Goal: Find specific page/section: Find specific page/section

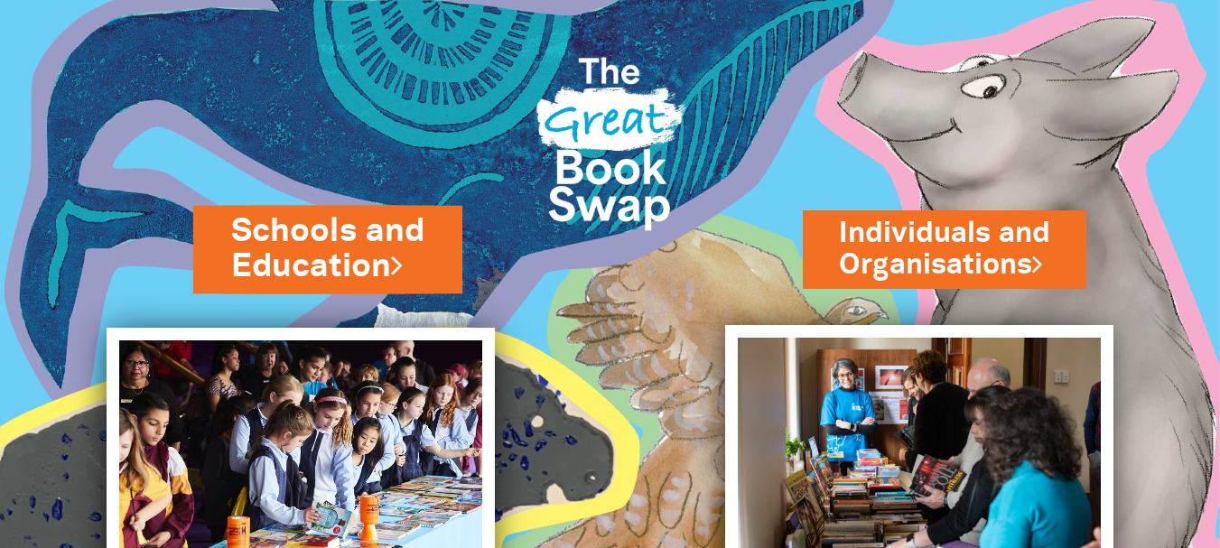
click at [243, 232] on link "Schools and Education" at bounding box center [327, 249] width 193 height 81
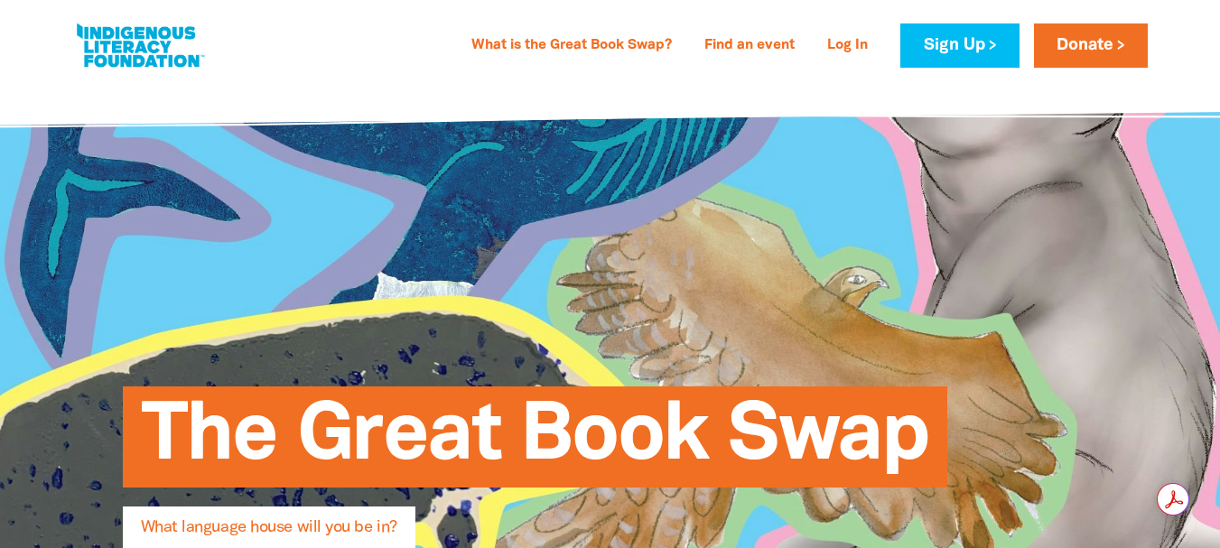
type input "[PERSON_NAME]"
type input "[EMAIL_ADDRESS][DOMAIN_NAME]"
type input "Harmony Early Education Bangalow"
select select "early-learning"
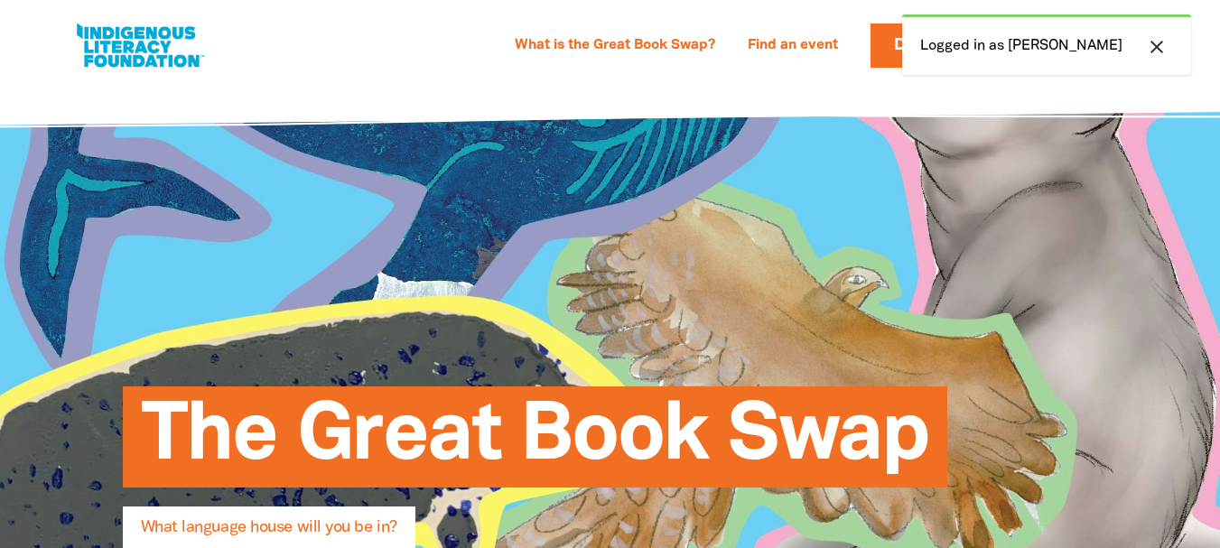
click at [1162, 48] on icon "close" at bounding box center [1157, 47] width 22 height 22
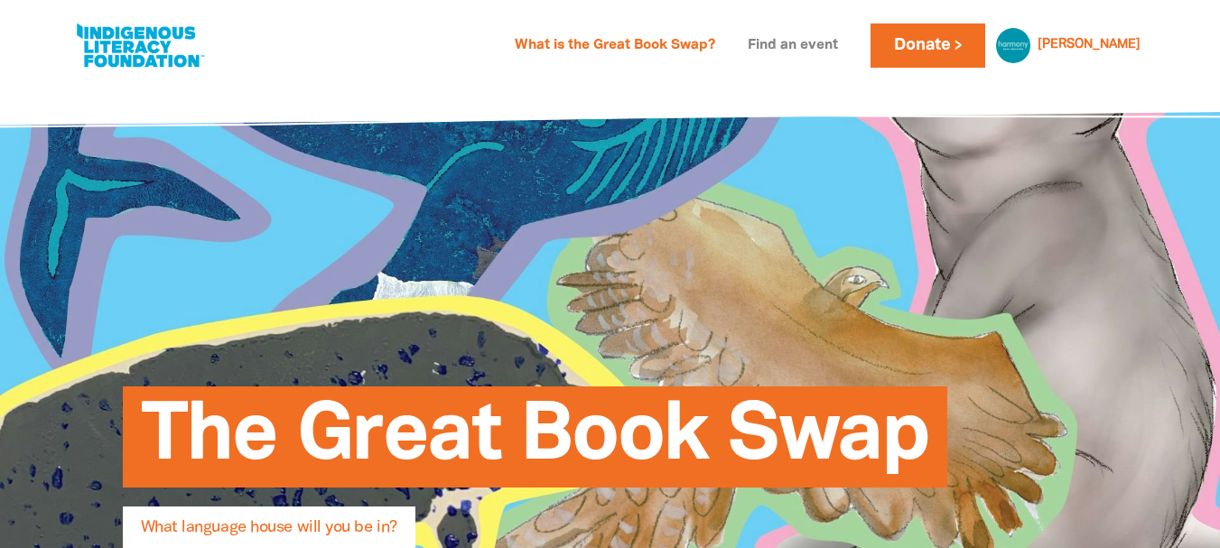
click at [849, 47] on link "Find an event" at bounding box center [793, 46] width 112 height 29
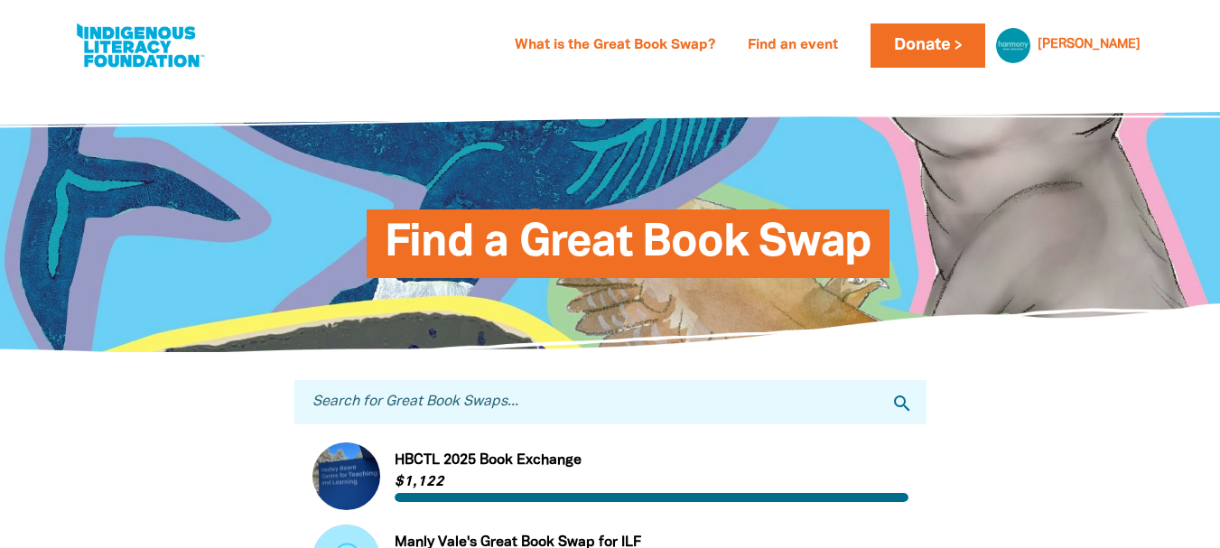
click at [633, 408] on input "Search for Great Book Swaps..." at bounding box center [610, 402] width 632 height 44
type input "a"
type input "harmony"
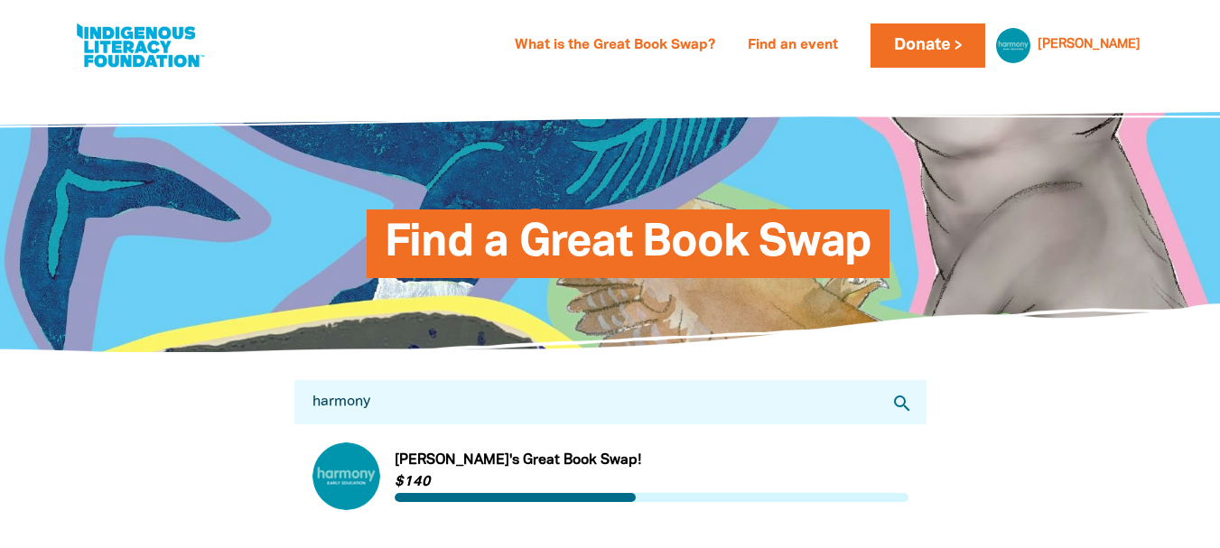
click at [1189, 436] on div at bounding box center [610, 458] width 1220 height 211
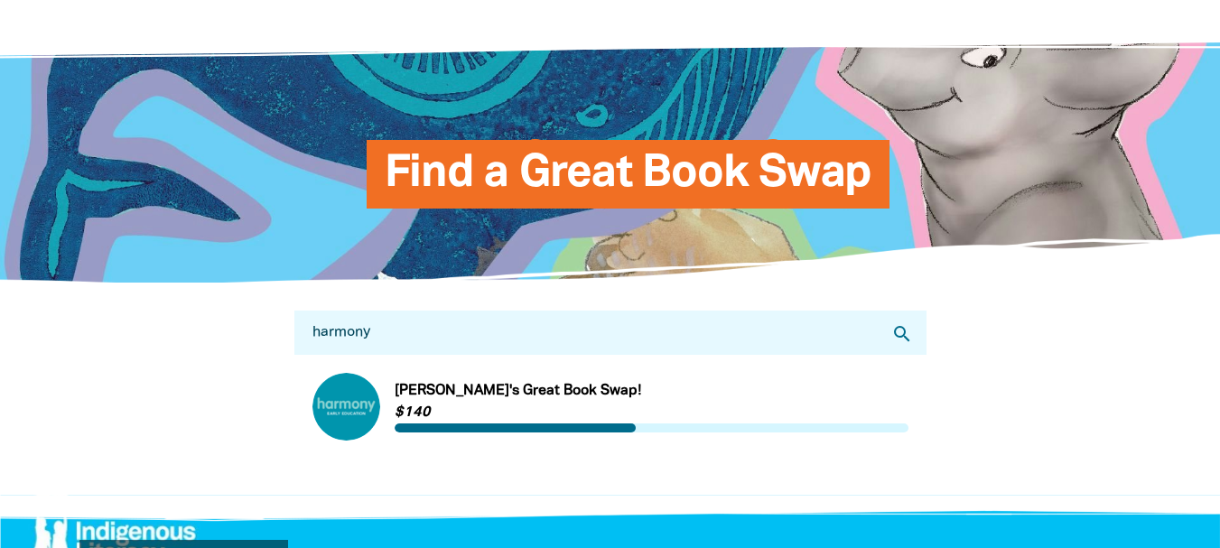
scroll to position [181, 0]
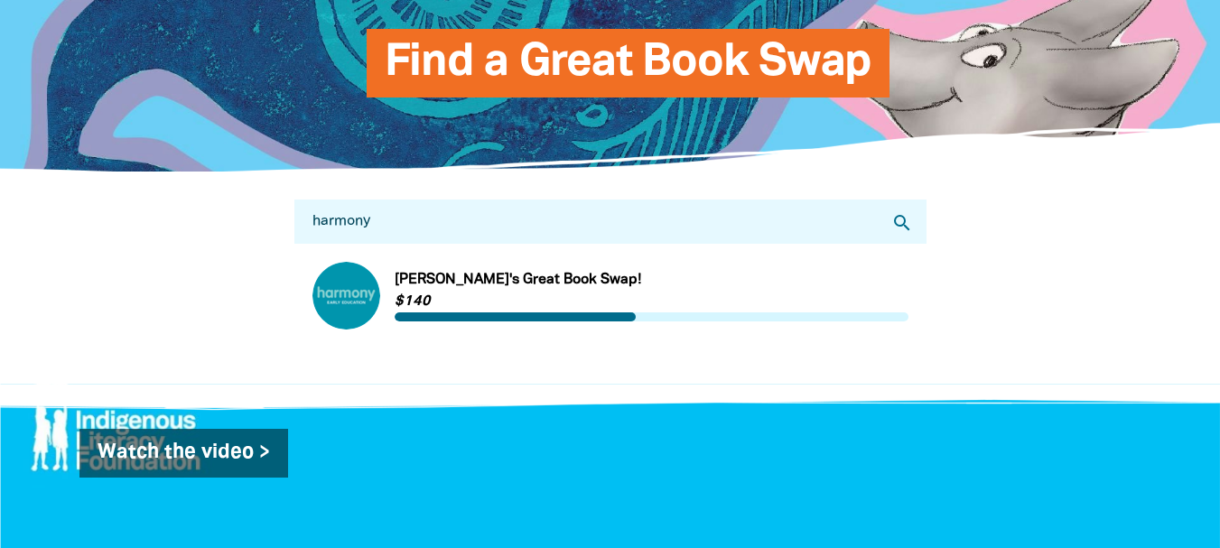
click at [649, 268] on link "Link to [PERSON_NAME]'s Great Book Swap!" at bounding box center [610, 296] width 596 height 68
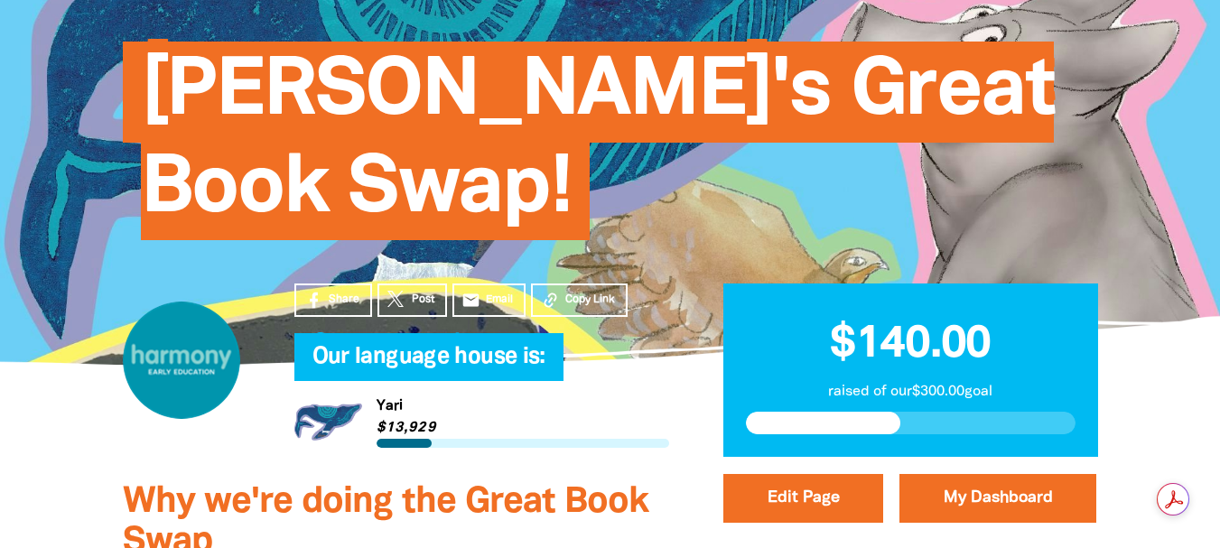
scroll to position [181, 0]
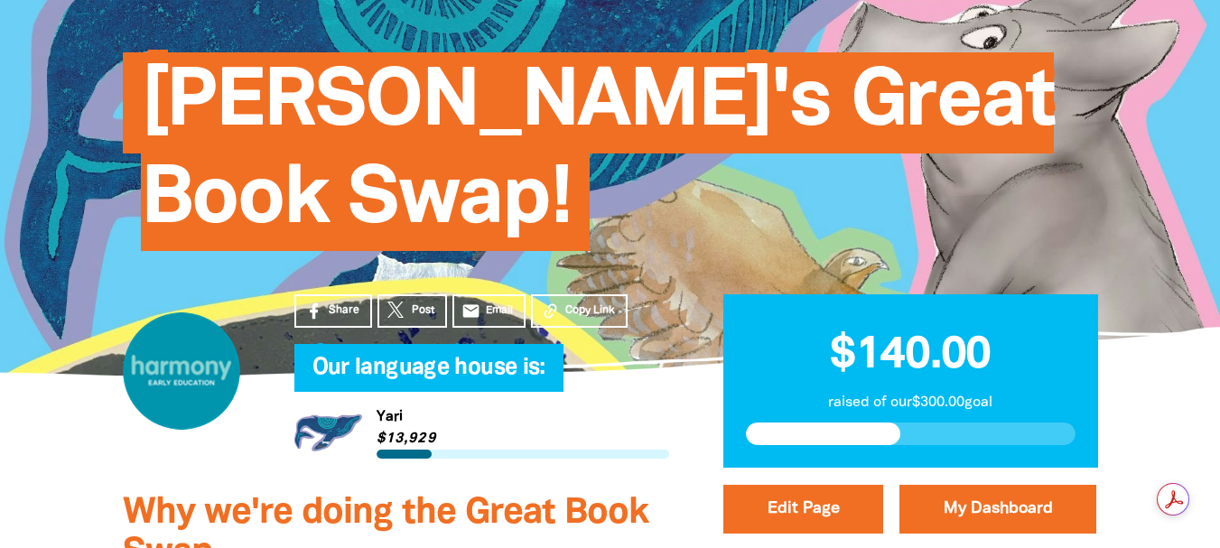
click at [977, 335] on span "$140.00" at bounding box center [910, 356] width 161 height 42
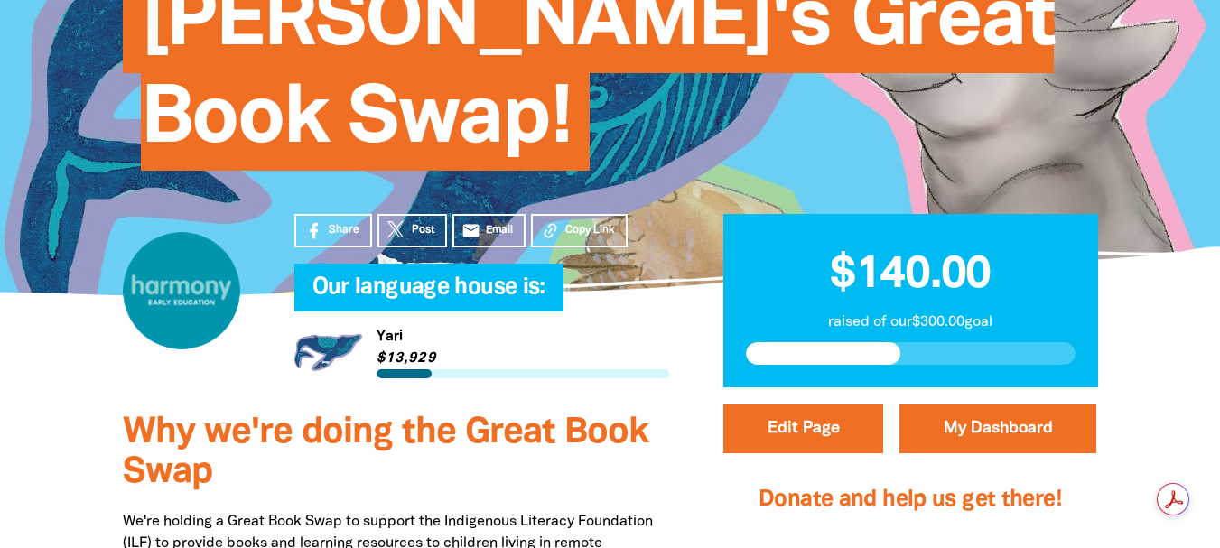
scroll to position [0, 0]
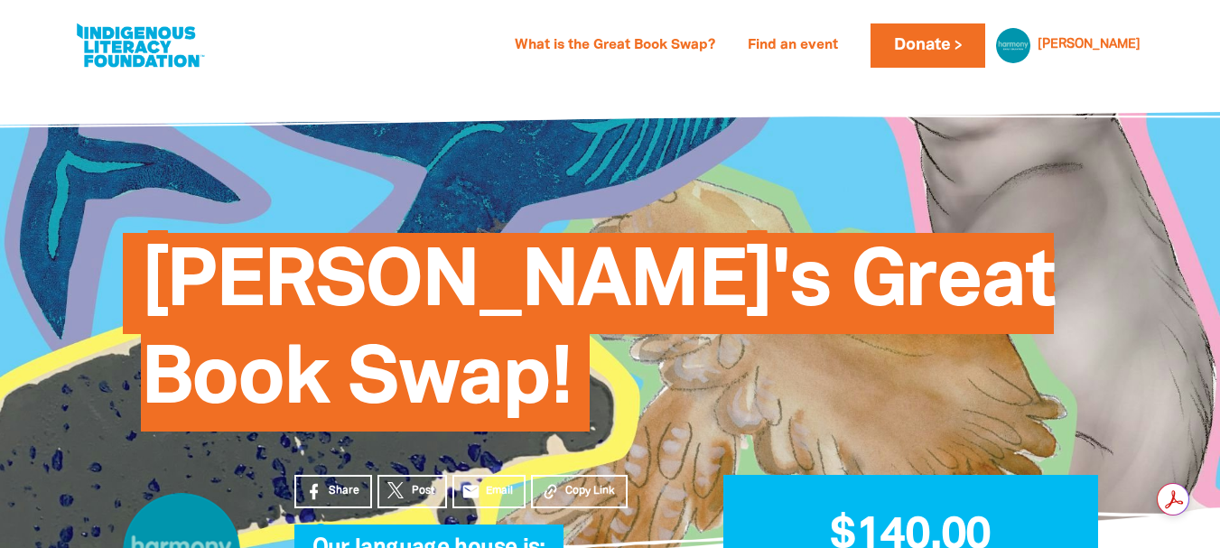
click at [1106, 10] on div "What is the Great Book Swap? Find an event Log In Sign Up Donate [PERSON_NAME] …" at bounding box center [610, 45] width 1112 height 91
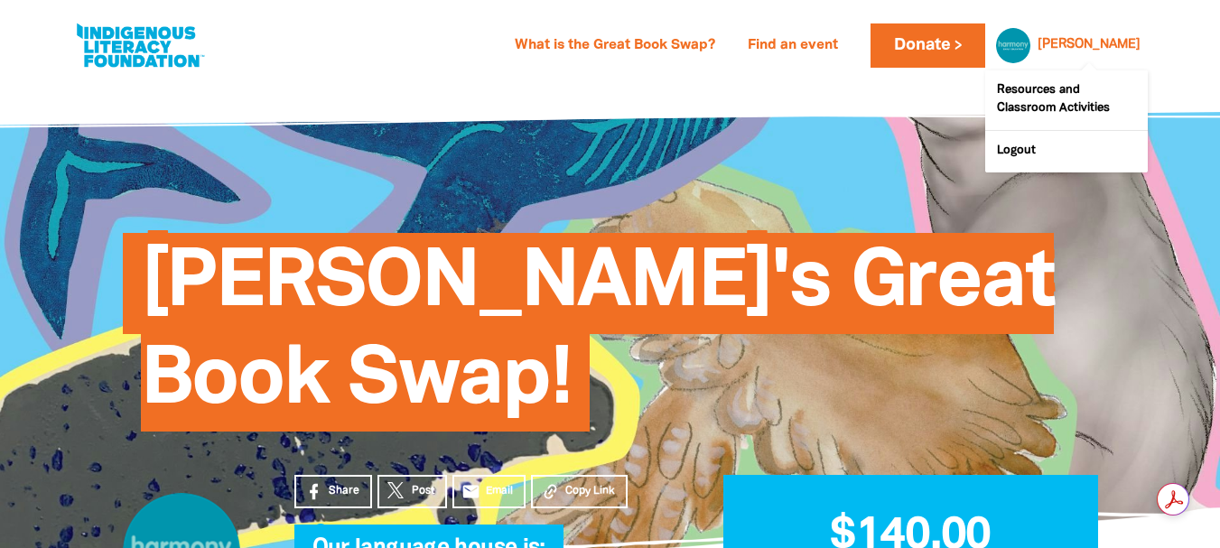
click at [1100, 41] on link "[PERSON_NAME]" at bounding box center [1089, 45] width 103 height 13
click at [1054, 105] on link "Resources and Classroom Activities" at bounding box center [1066, 100] width 163 height 60
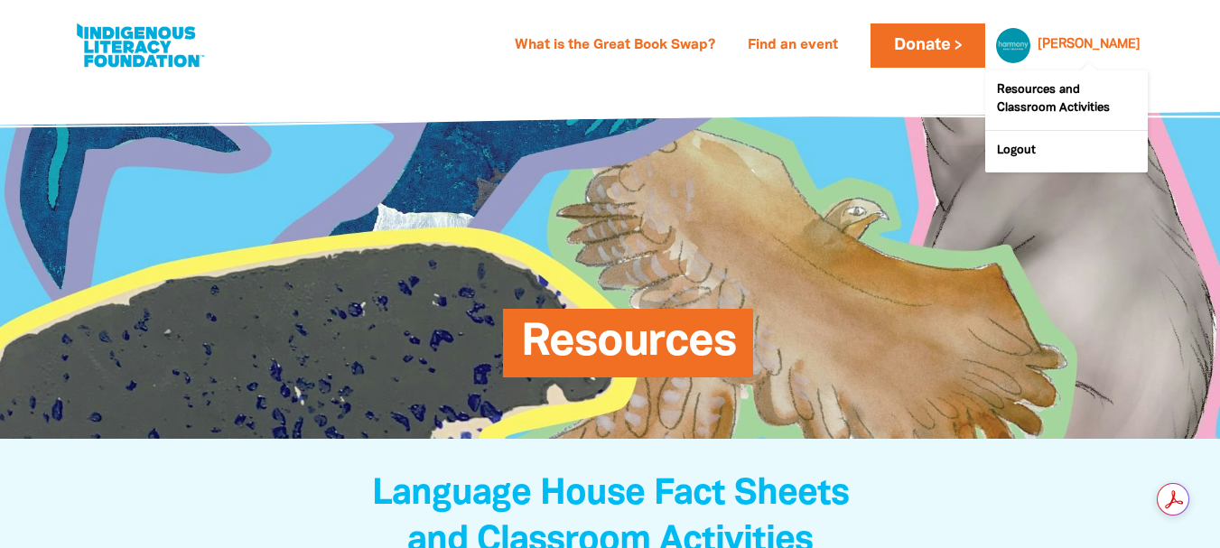
click at [1099, 57] on span at bounding box center [1066, 107] width 163 height 102
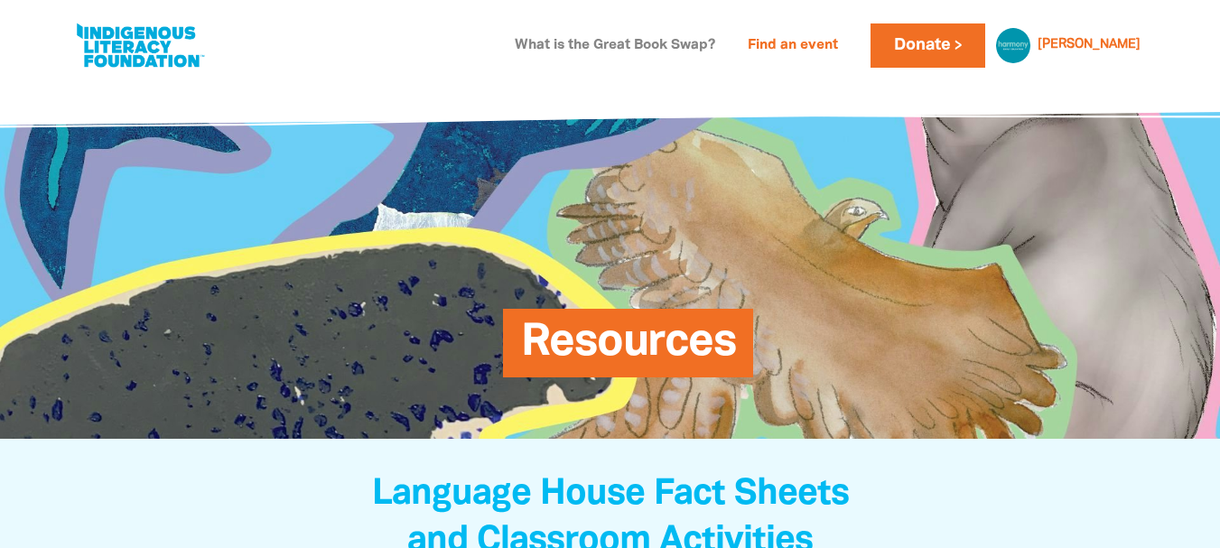
click at [714, 49] on link "What is the Great Book Swap?" at bounding box center [615, 46] width 222 height 29
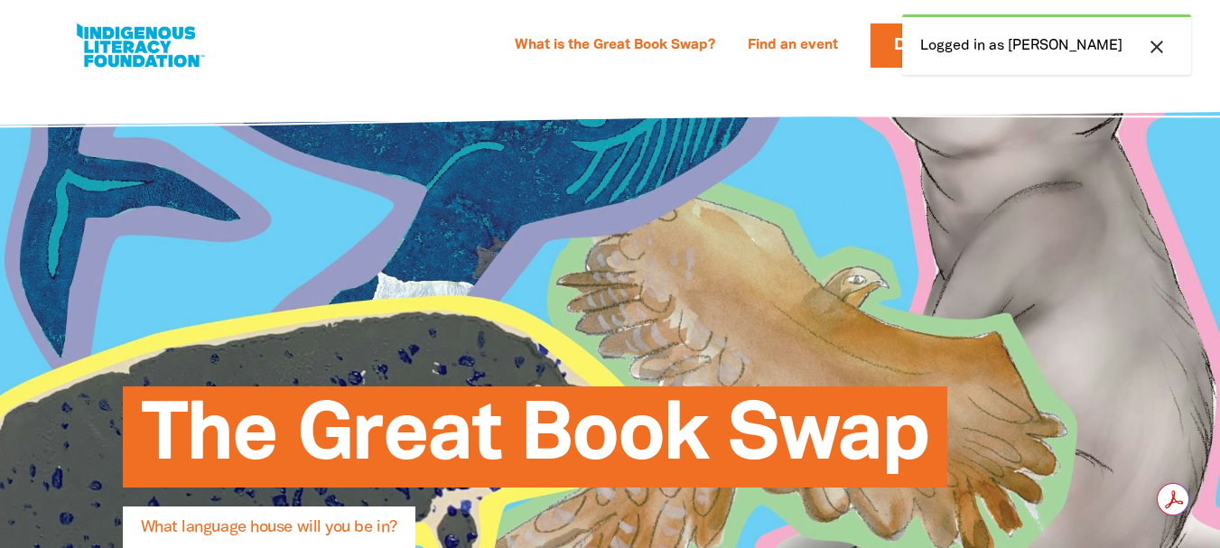
select select "early-learning"
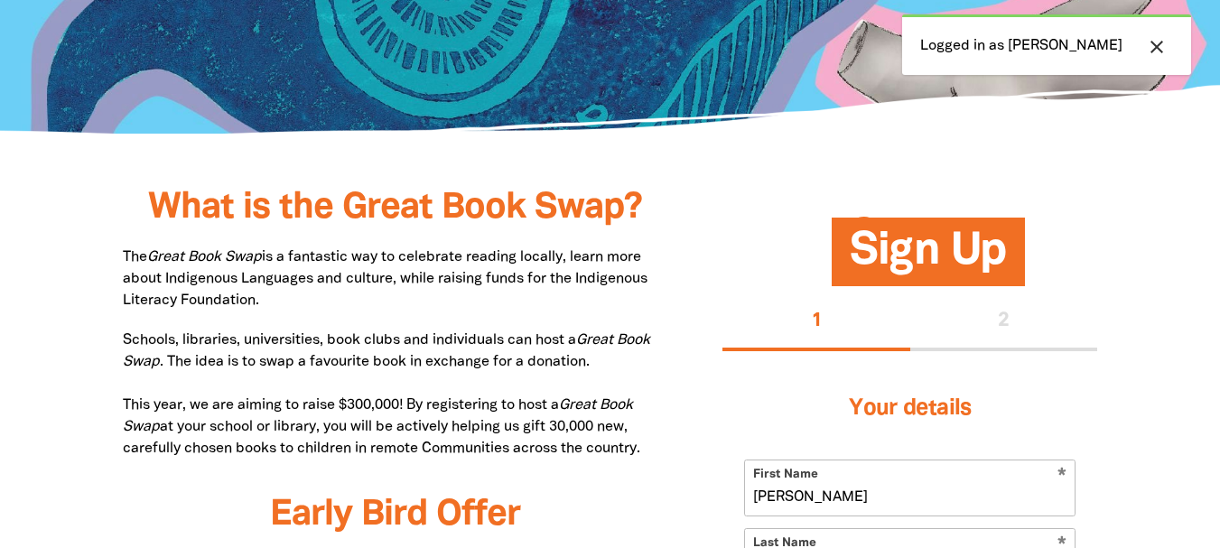
scroll to position [509, 0]
